Goal: Task Accomplishment & Management: Use online tool/utility

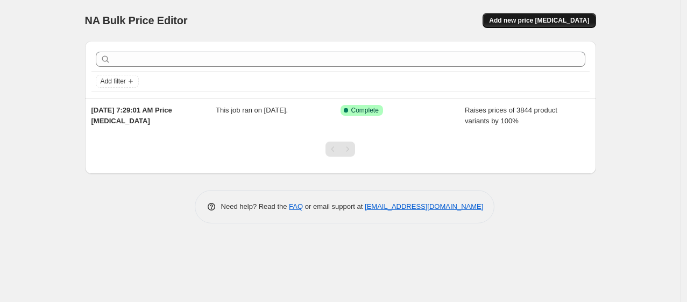
click at [580, 18] on span "Add new price [MEDICAL_DATA]" at bounding box center [539, 20] width 100 height 9
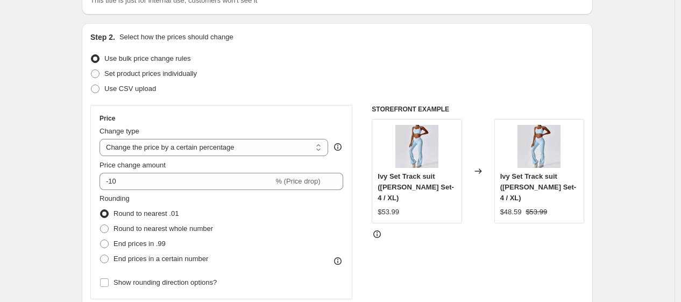
scroll to position [95, 0]
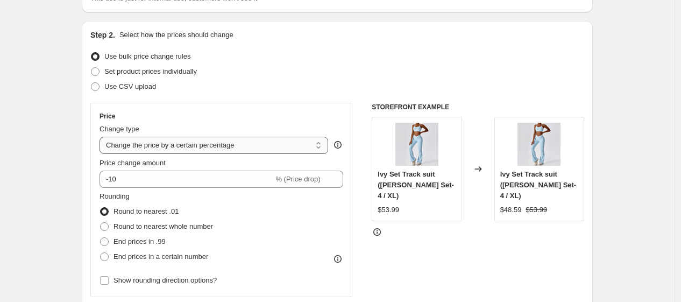
click at [233, 146] on select "Change the price to a certain amount Change the price by a certain amount Chang…" at bounding box center [214, 145] width 229 height 17
select select "ecap"
click at [260, 110] on div "Price Change type Change the price to a certain amount Change the price by a ce…" at bounding box center [221, 200] width 262 height 194
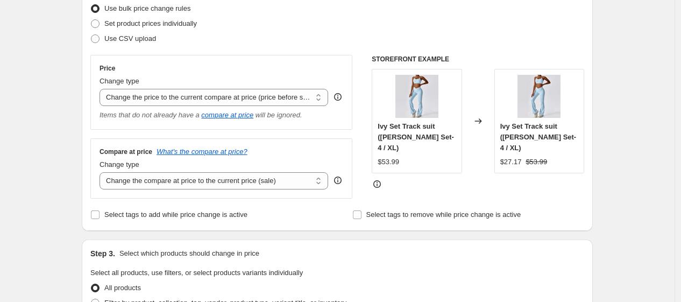
scroll to position [167, 0]
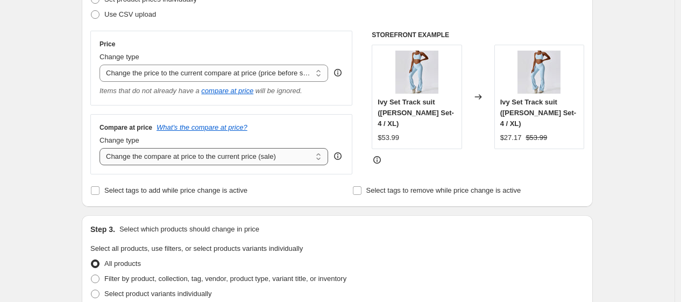
click at [260, 156] on select "Change the compare at price to the current price (sale) Change the compare at p…" at bounding box center [214, 156] width 229 height 17
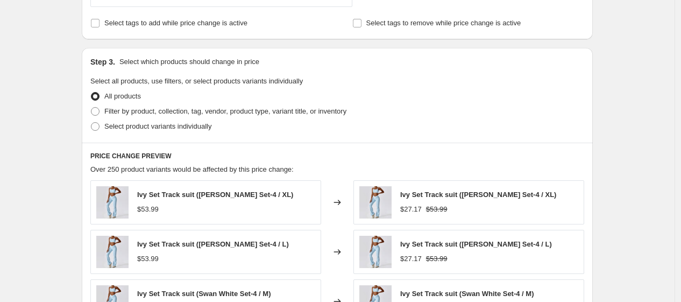
scroll to position [358, 0]
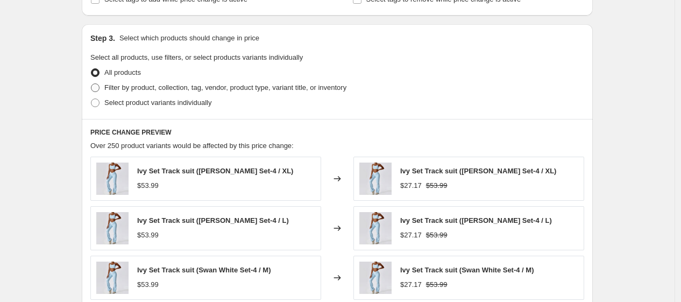
click at [288, 88] on span "Filter by product, collection, tag, vendor, product type, variant title, or inv…" at bounding box center [225, 87] width 242 height 8
click at [92, 84] on input "Filter by product, collection, tag, vendor, product type, variant title, or inv…" at bounding box center [91, 83] width 1 height 1
radio input "true"
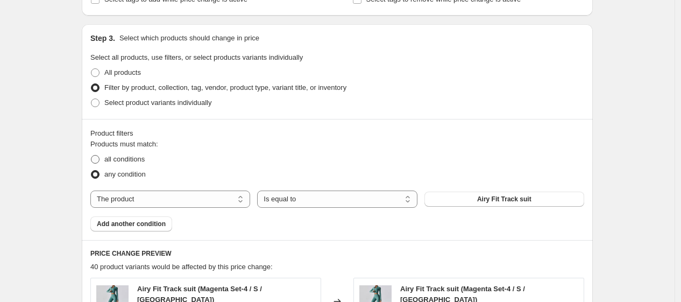
click at [100, 158] on span at bounding box center [95, 159] width 10 height 10
click at [92, 156] on input "all conditions" at bounding box center [91, 155] width 1 height 1
radio input "true"
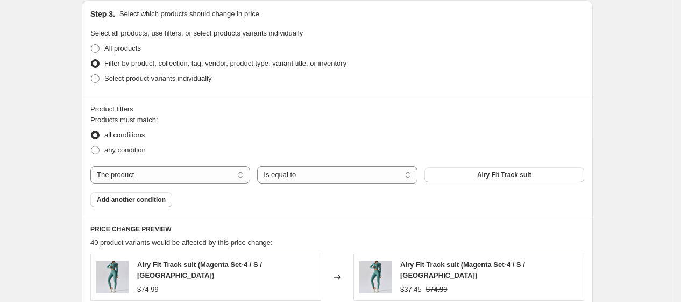
scroll to position [406, 0]
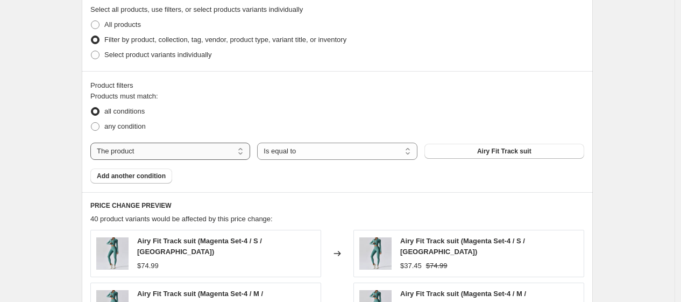
click at [163, 152] on select "The product The product's collection The product's vendor The product's status …" at bounding box center [170, 151] width 160 height 17
click at [304, 157] on select "Is equal to Is not equal to" at bounding box center [337, 151] width 160 height 17
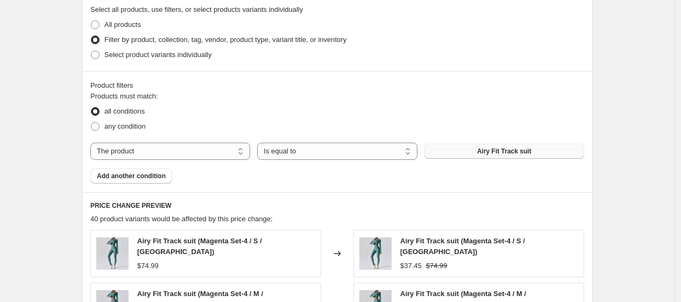
drag, startPoint x: 304, startPoint y: 157, endPoint x: 501, endPoint y: 156, distance: 197.5
click at [501, 156] on div "The product The product's collection The product's vendor The product's status …" at bounding box center [337, 151] width 494 height 17
select select "not_equal"
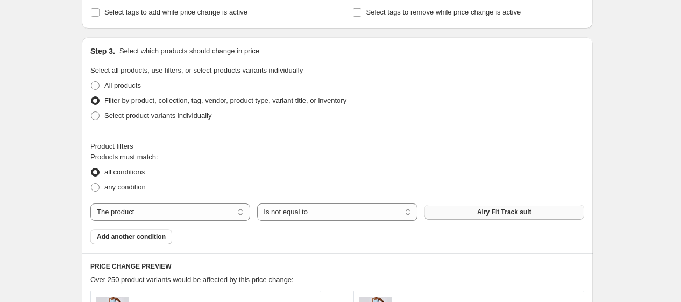
scroll to position [321, 0]
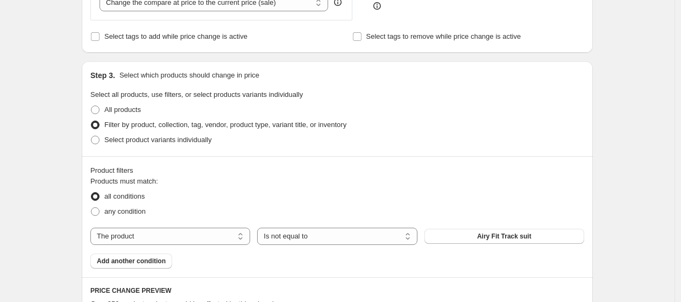
click at [503, 163] on div "Product filters Products must match: all conditions any condition The product T…" at bounding box center [337, 216] width 511 height 121
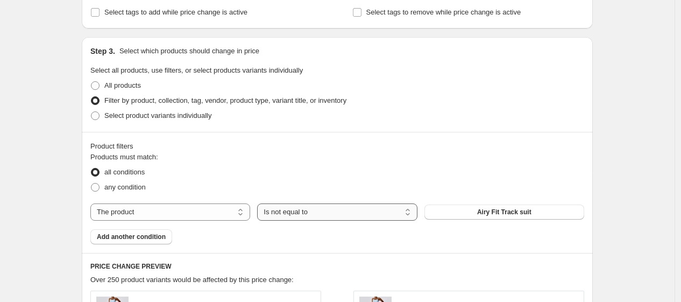
click at [372, 207] on select "Is equal to Is not equal to" at bounding box center [337, 211] width 160 height 17
drag, startPoint x: 372, startPoint y: 207, endPoint x: 238, endPoint y: 210, distance: 133.5
click at [238, 210] on div "The product The product's collection The product's vendor The product's status …" at bounding box center [337, 211] width 494 height 17
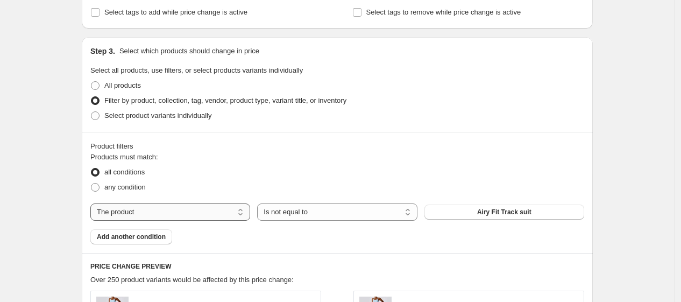
click at [238, 210] on select "The product The product's collection The product's vendor The product's status …" at bounding box center [170, 211] width 160 height 17
select select "product_status"
click at [135, 88] on span "All products" at bounding box center [122, 85] width 37 height 8
click at [92, 82] on input "All products" at bounding box center [91, 81] width 1 height 1
radio input "true"
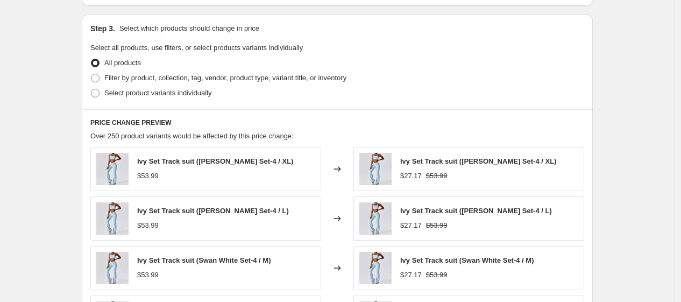
scroll to position [344, 0]
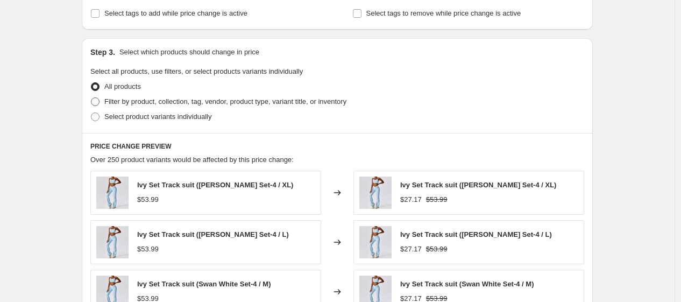
click at [233, 103] on span "Filter by product, collection, tag, vendor, product type, variant title, or inv…" at bounding box center [225, 101] width 242 height 8
click at [92, 98] on input "Filter by product, collection, tag, vendor, product type, variant title, or inv…" at bounding box center [91, 97] width 1 height 1
radio input "true"
select select "product_status"
select select "not_equal"
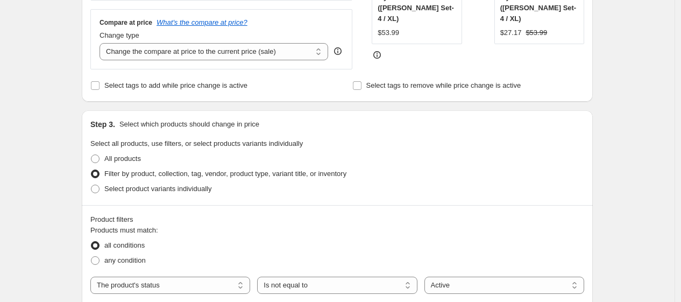
scroll to position [249, 0]
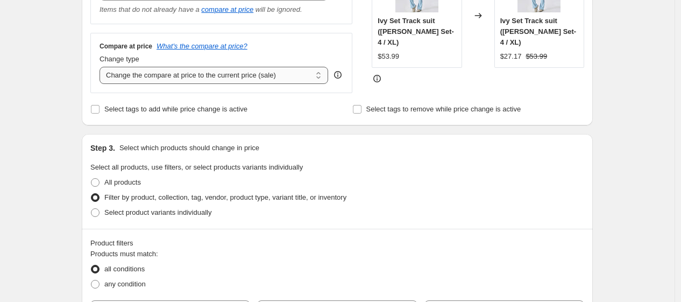
click at [284, 81] on select "Change the compare at price to the current price (sale) Change the compare at p…" at bounding box center [214, 75] width 229 height 17
click at [285, 58] on div "Change type" at bounding box center [214, 59] width 229 height 11
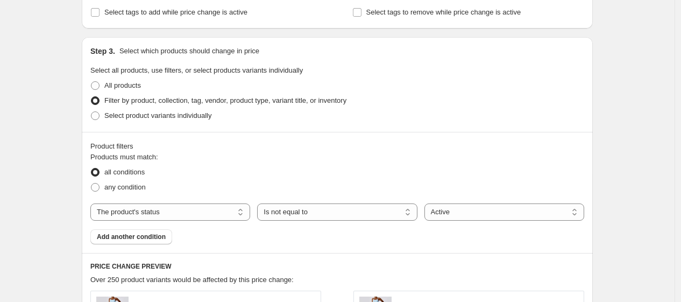
scroll to position [321, 0]
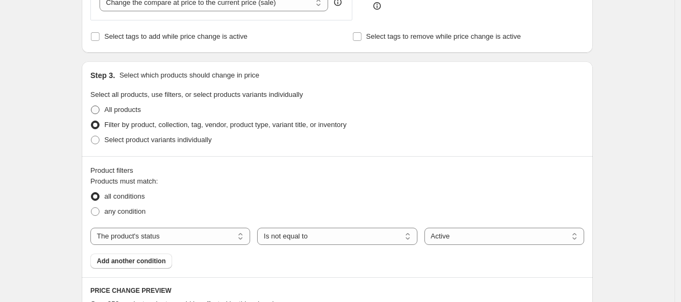
click at [124, 109] on span "All products" at bounding box center [122, 109] width 37 height 8
click at [92, 106] on input "All products" at bounding box center [91, 105] width 1 height 1
radio input "true"
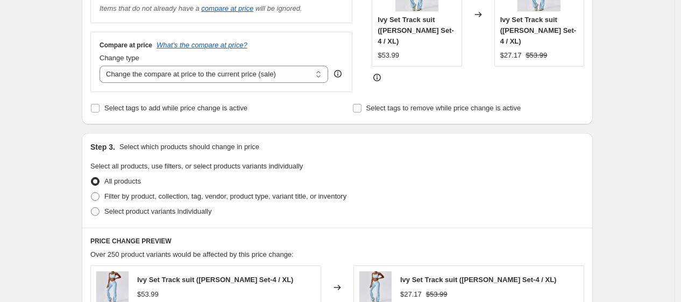
scroll to position [273, 0]
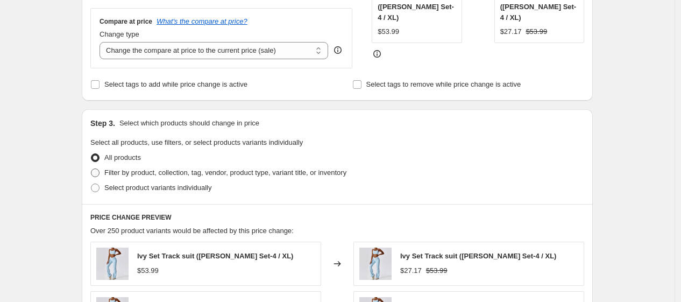
click at [127, 166] on label "Filter by product, collection, tag, vendor, product type, variant title, or inv…" at bounding box center [218, 172] width 256 height 15
click at [92, 168] on input "Filter by product, collection, tag, vendor, product type, variant title, or inv…" at bounding box center [91, 168] width 1 height 1
radio input "true"
select select "product_status"
select select "not_equal"
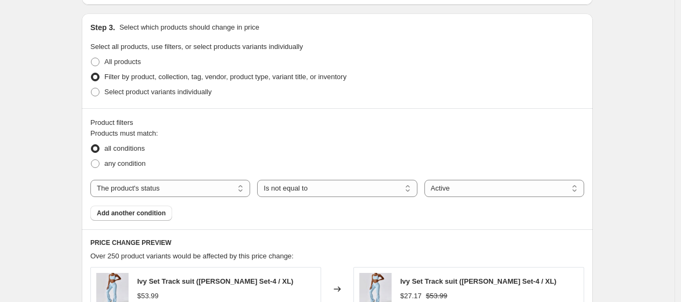
scroll to position [393, 0]
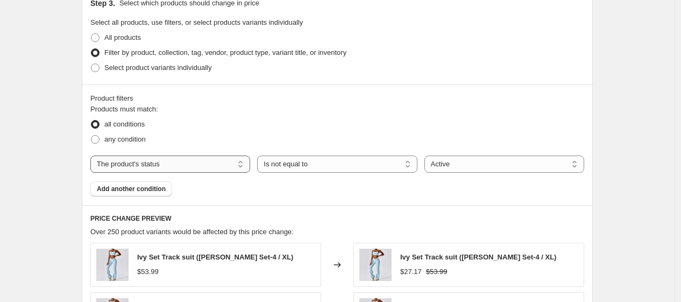
click at [127, 166] on select "The product The product's collection The product's vendor The product's status …" at bounding box center [170, 164] width 160 height 17
click at [272, 170] on select "Is equal to Is not equal to" at bounding box center [337, 164] width 160 height 17
click at [520, 161] on select "Active Draft Archived" at bounding box center [505, 164] width 160 height 17
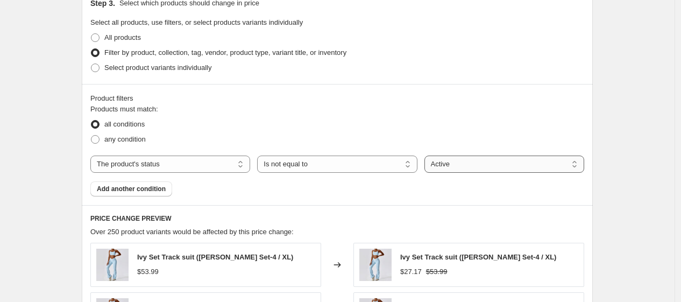
click at [520, 161] on select "Active Draft Archived" at bounding box center [505, 164] width 160 height 17
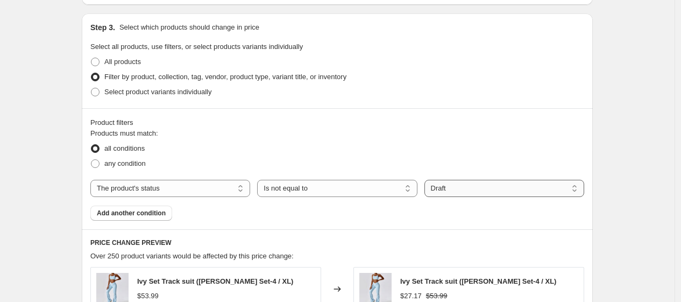
click at [517, 188] on select "Active Draft Archived" at bounding box center [505, 188] width 160 height 17
select select "active"
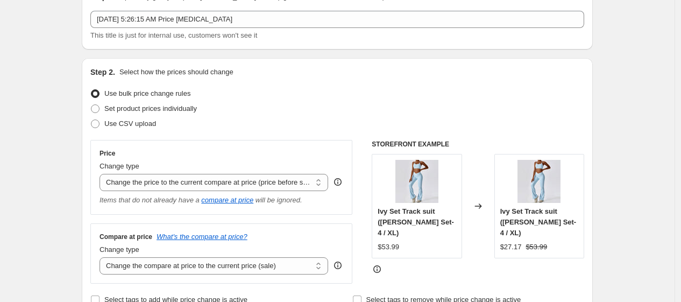
scroll to position [0, 0]
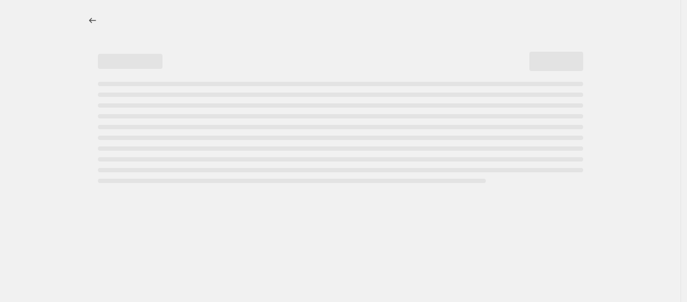
select select "percentage"
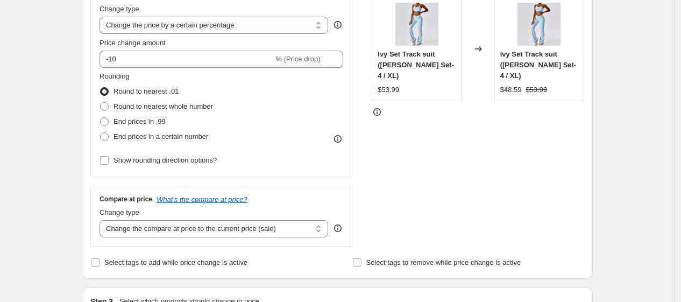
scroll to position [263, 0]
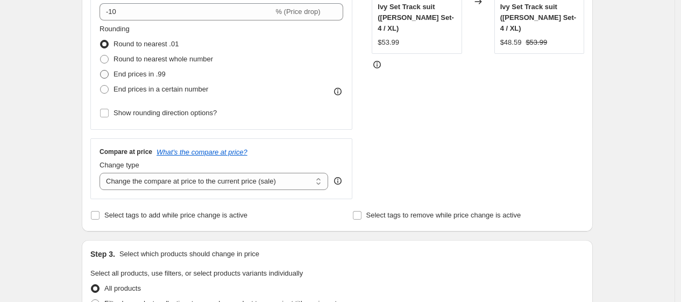
click at [109, 76] on span at bounding box center [104, 74] width 9 height 9
click at [101, 71] on input "End prices in .99" at bounding box center [100, 70] width 1 height 1
radio input "true"
click at [100, 85] on input "End prices in a certain number" at bounding box center [100, 85] width 1 height 1
radio input "true"
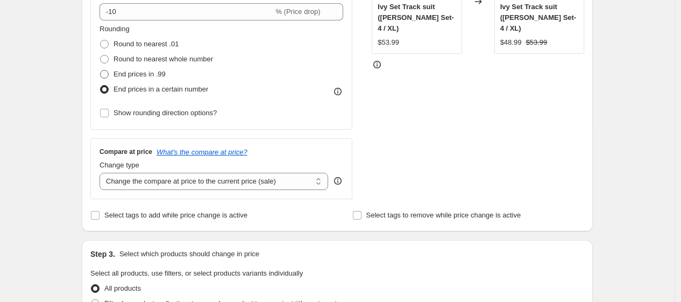
click at [100, 40] on input "Round to nearest .01" at bounding box center [100, 40] width 1 height 1
radio input "true"
click at [100, 55] on input "Round to nearest whole number" at bounding box center [100, 55] width 1 height 1
radio input "true"
click at [100, 70] on input "End prices in .99" at bounding box center [100, 70] width 1 height 1
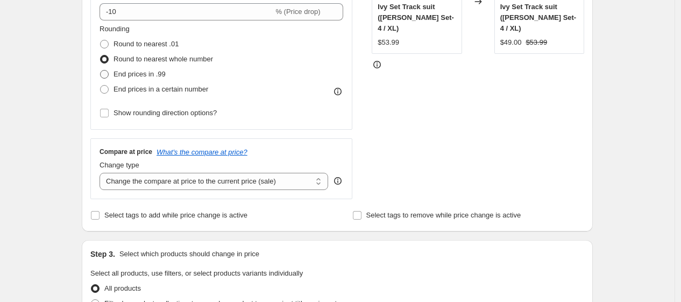
radio input "true"
click at [86, 84] on div "Step 2. Select how the prices should change Use bulk price change rules Set pro…" at bounding box center [337, 43] width 511 height 378
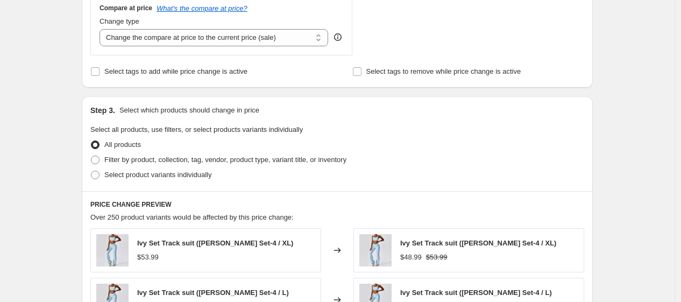
scroll to position [431, 0]
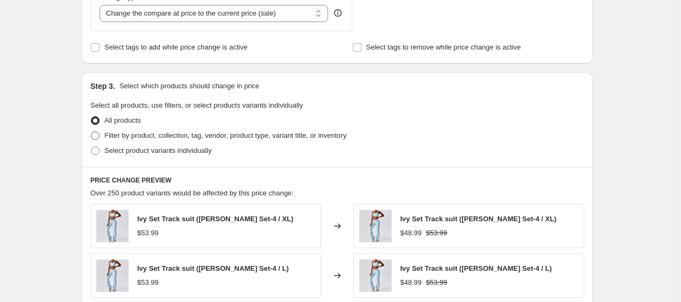
click at [107, 131] on span "Filter by product, collection, tag, vendor, product type, variant title, or inv…" at bounding box center [225, 135] width 242 height 8
click at [92, 131] on input "Filter by product, collection, tag, vendor, product type, variant title, or inv…" at bounding box center [91, 131] width 1 height 1
radio input "true"
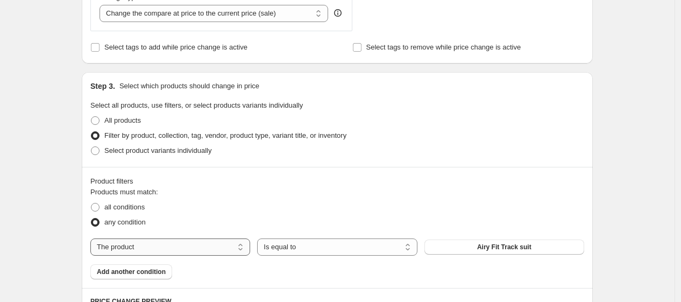
click at [217, 252] on select "The product The product's collection The product's vendor The product's status …" at bounding box center [170, 246] width 160 height 17
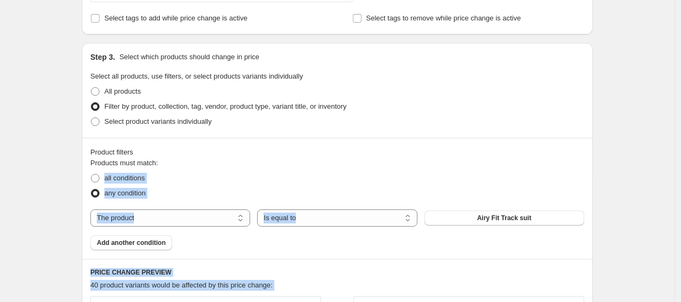
scroll to position [492, 0]
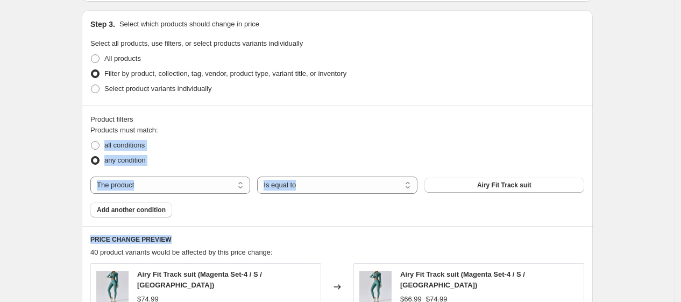
drag, startPoint x: 469, startPoint y: 195, endPoint x: 483, endPoint y: 227, distance: 35.0
click at [483, 227] on div "Step 3. Select which products should change in price Select all products, use f…" at bounding box center [337, 282] width 511 height 545
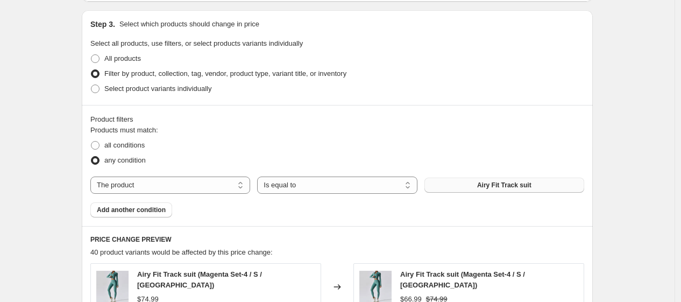
click at [485, 187] on span "Airy Fit Track suit" at bounding box center [504, 185] width 54 height 9
click at [185, 180] on select "The product The product's collection The product's vendor The product's status …" at bounding box center [170, 185] width 160 height 17
select select "product_status"
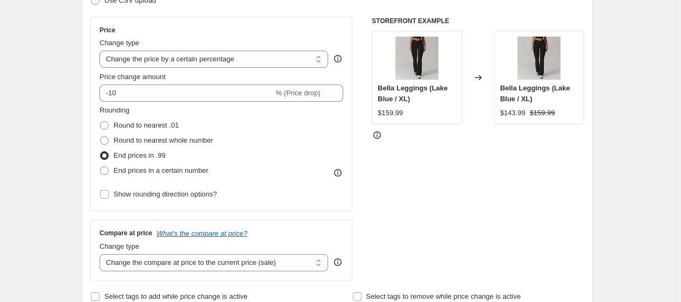
scroll to position [158, 0]
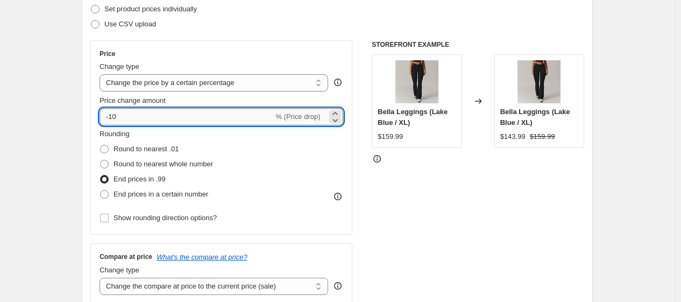
click at [226, 112] on input "-10" at bounding box center [187, 116] width 174 height 17
type input "-1"
type input "-5"
type input "-100"
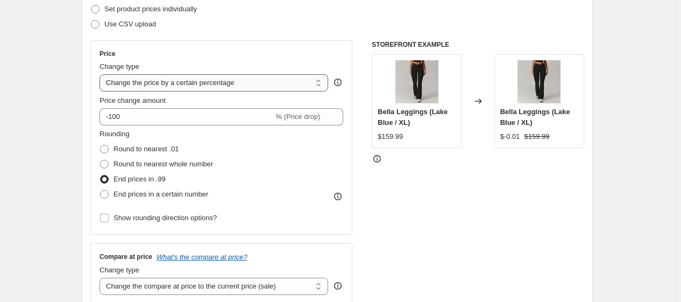
click at [255, 80] on select "Change the price to a certain amount Change the price by a certain amount Chang…" at bounding box center [214, 82] width 229 height 17
select select "ecap"
click at [102, 74] on select "Change the price to a certain amount Change the price by a certain amount Chang…" at bounding box center [214, 82] width 229 height 17
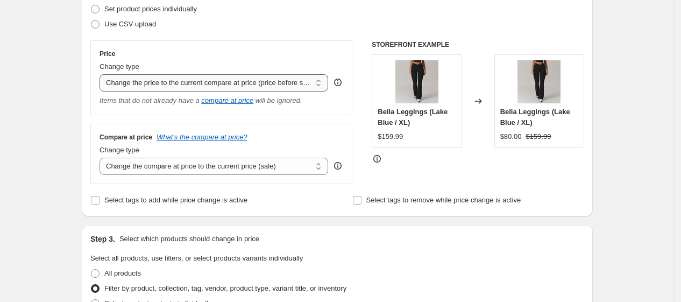
click at [282, 83] on select "Change the price to a certain amount Change the price by a certain amount Chang…" at bounding box center [214, 82] width 229 height 17
click at [275, 159] on select "Change the compare at price to the current price (sale) Change the compare at p…" at bounding box center [214, 166] width 229 height 17
click at [342, 112] on div "Price Change type Change the price to a certain amount Change the price by a ce…" at bounding box center [221, 77] width 262 height 75
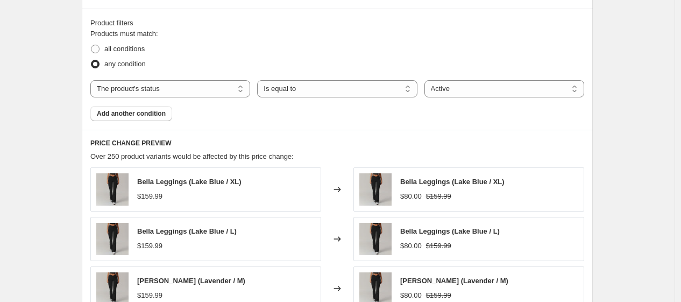
scroll to position [492, 0]
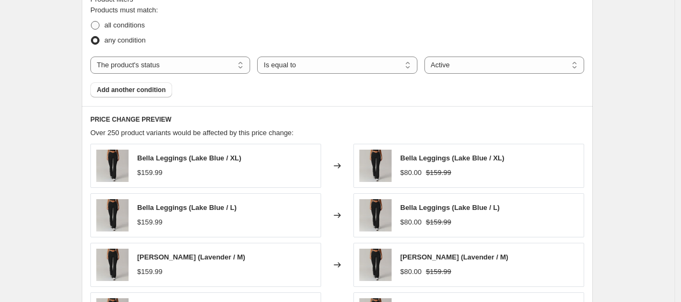
click at [136, 27] on span "all conditions" at bounding box center [124, 25] width 40 height 8
click at [92, 22] on input "all conditions" at bounding box center [91, 21] width 1 height 1
radio input "true"
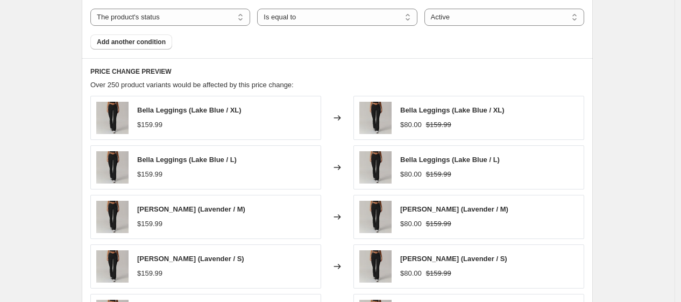
scroll to position [564, 0]
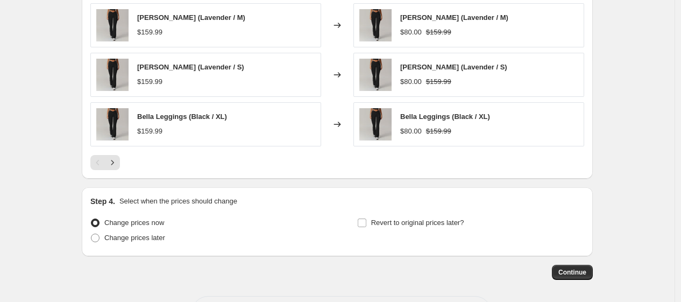
scroll to position [776, 0]
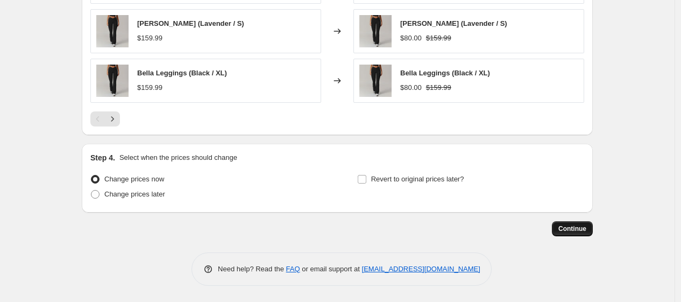
click at [585, 232] on span "Continue" at bounding box center [573, 228] width 28 height 9
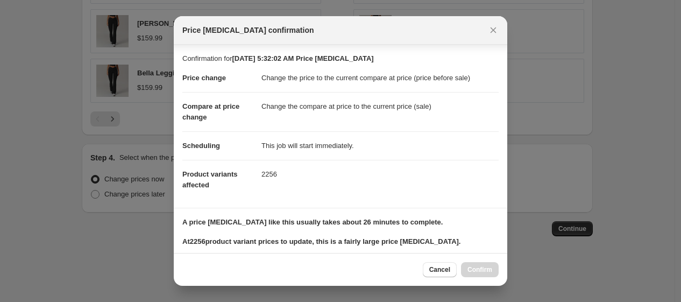
scroll to position [144, 0]
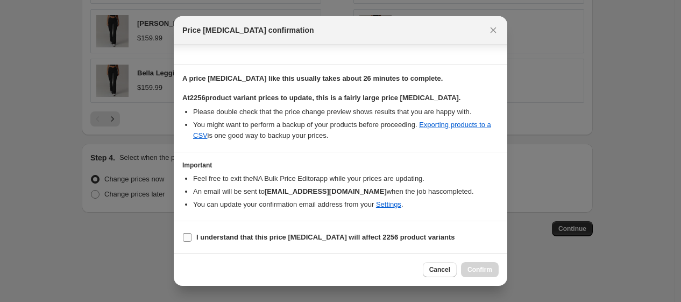
click at [284, 239] on b "I understand that this price [MEDICAL_DATA] will affect 2256 product variants" at bounding box center [325, 237] width 259 height 8
click at [192, 239] on input "I understand that this price [MEDICAL_DATA] will affect 2256 product variants" at bounding box center [187, 237] width 9 height 9
checkbox input "true"
click at [473, 271] on span "Confirm" at bounding box center [480, 269] width 25 height 9
